Goal: Transaction & Acquisition: Purchase product/service

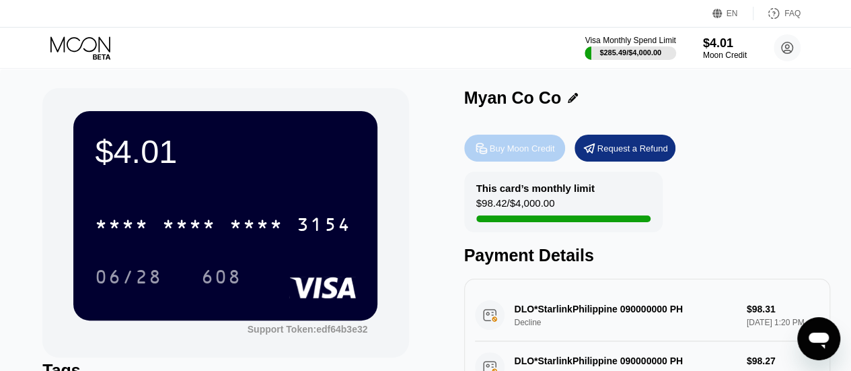
click at [490, 158] on div "Buy Moon Credit" at bounding box center [514, 148] width 101 height 27
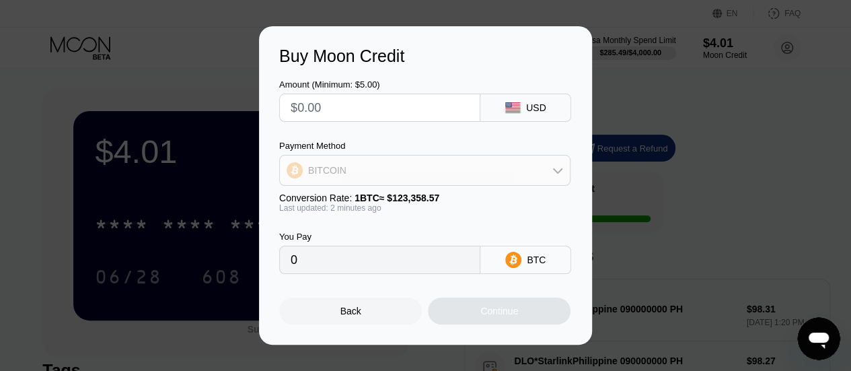
click at [464, 174] on div "BITCOIN" at bounding box center [425, 170] width 290 height 27
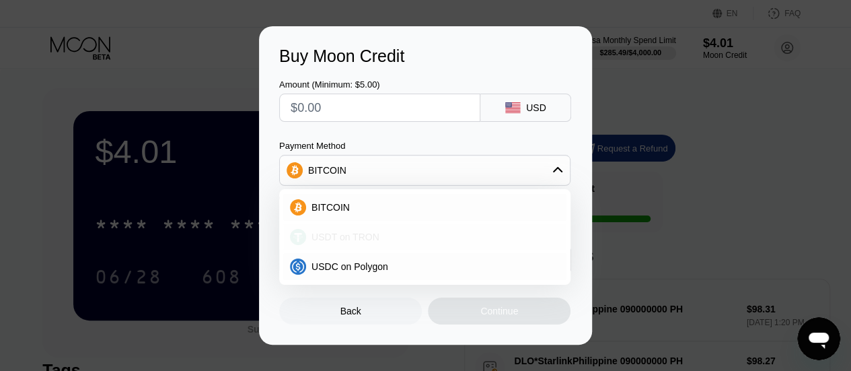
click at [439, 226] on div "USDT on TRON" at bounding box center [424, 236] width 283 height 27
type input "0.00"
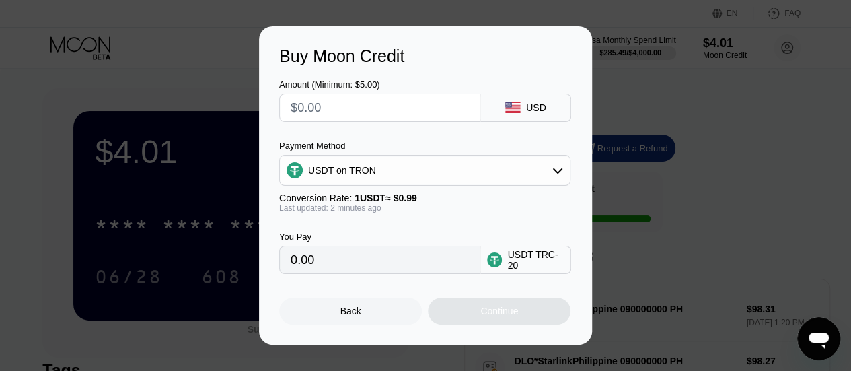
click at [411, 106] on input "text" at bounding box center [380, 107] width 178 height 27
type input "$1"
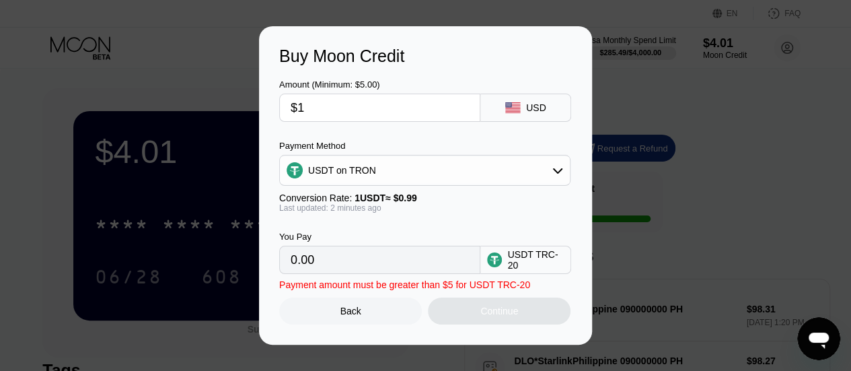
type input "1.01"
type input "$10"
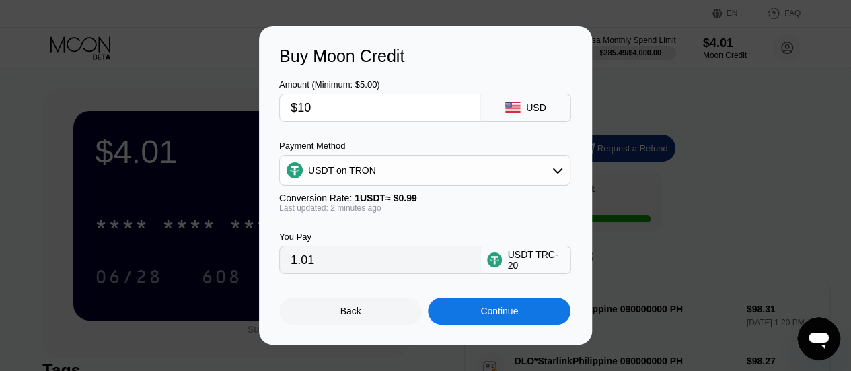
type input "10.10"
type input "$100"
type input "101.01"
type input "$100"
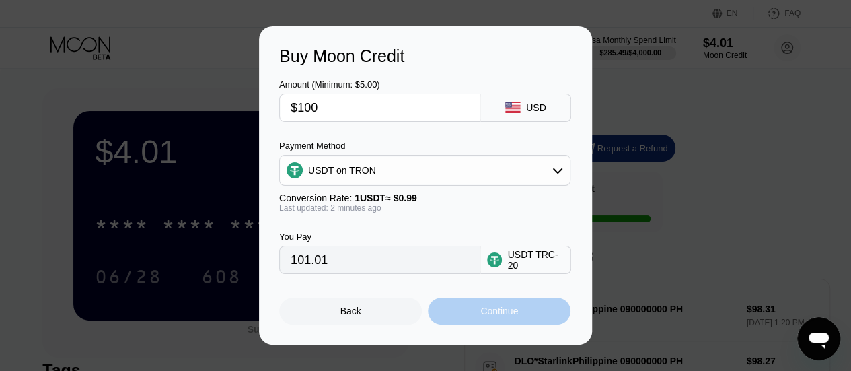
click at [545, 323] on div "Continue" at bounding box center [499, 310] width 143 height 27
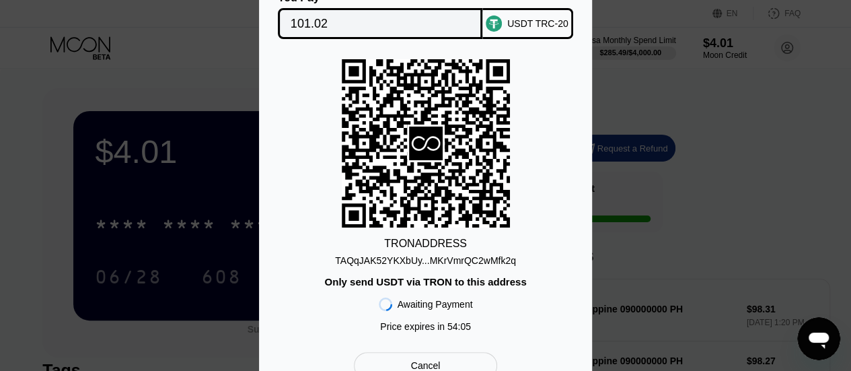
click at [543, 325] on div "TRON ADDRESS TAQqJAK52YKXbUy...MKrVmrQC2wMfk2q Only send USDT via TRON to this …" at bounding box center [425, 198] width 293 height 279
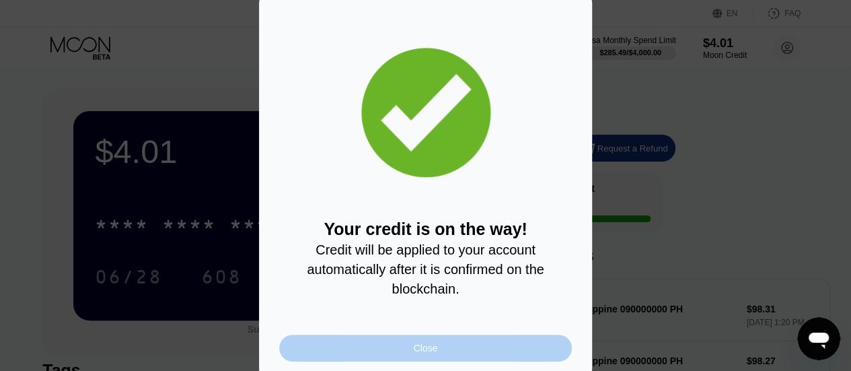
click at [523, 342] on div "Close" at bounding box center [425, 347] width 293 height 27
